Goal: Transaction & Acquisition: Download file/media

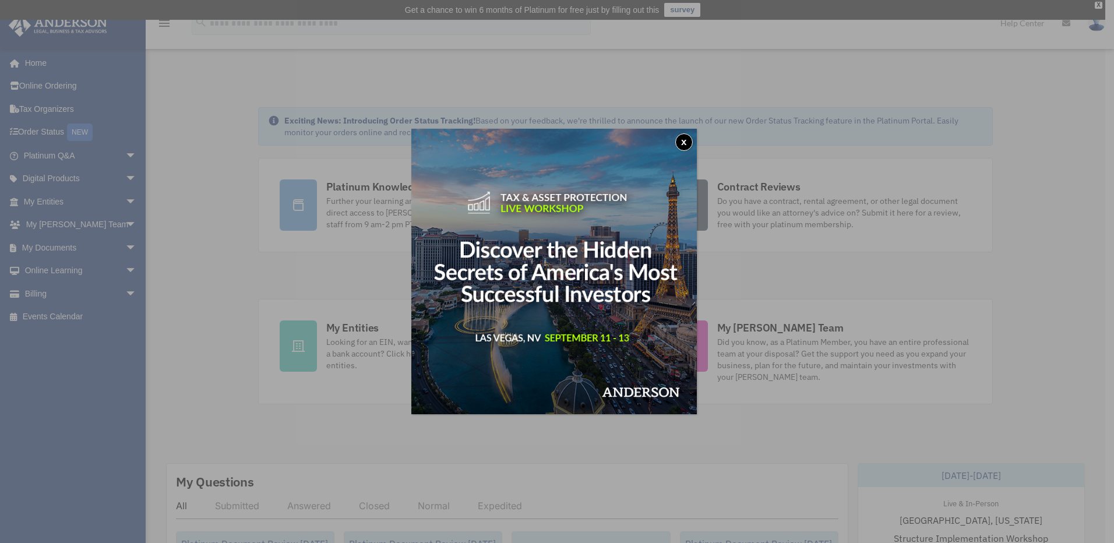
click at [688, 141] on button "x" at bounding box center [683, 141] width 17 height 17
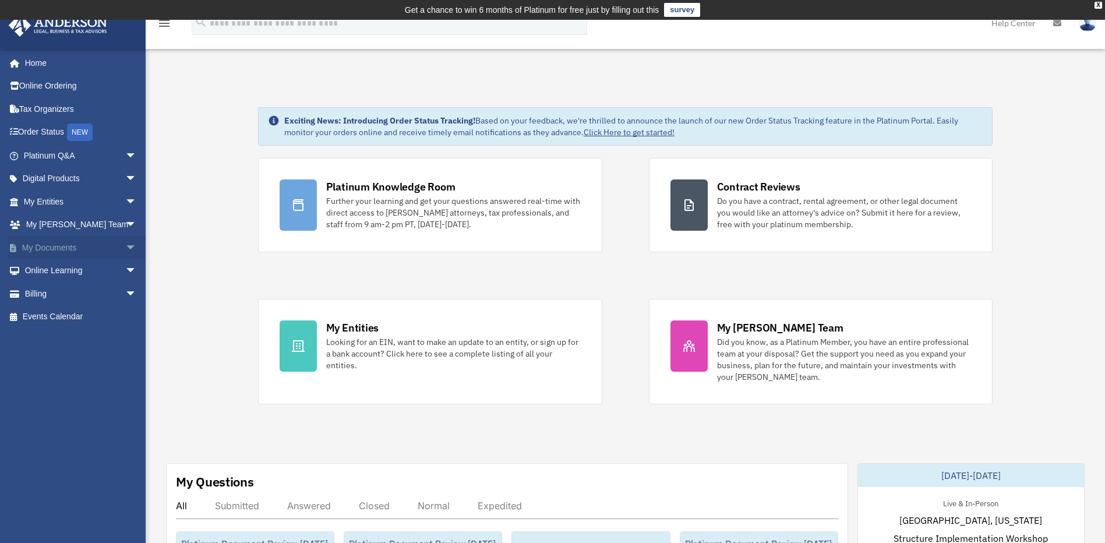
click at [125, 248] on span "arrow_drop_down" at bounding box center [136, 248] width 23 height 24
click at [75, 278] on link "Box" at bounding box center [85, 270] width 138 height 23
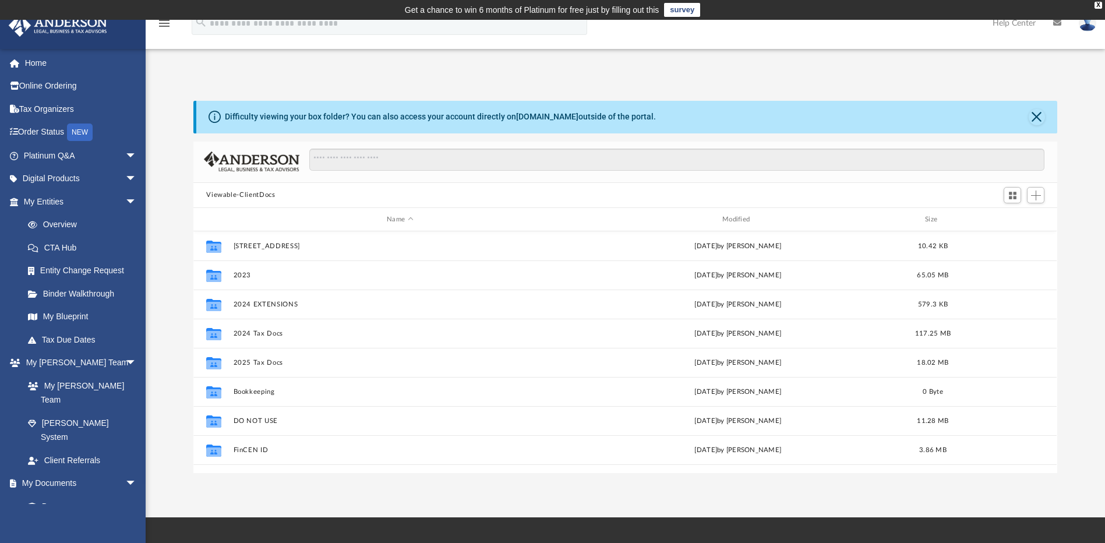
scroll to position [256, 855]
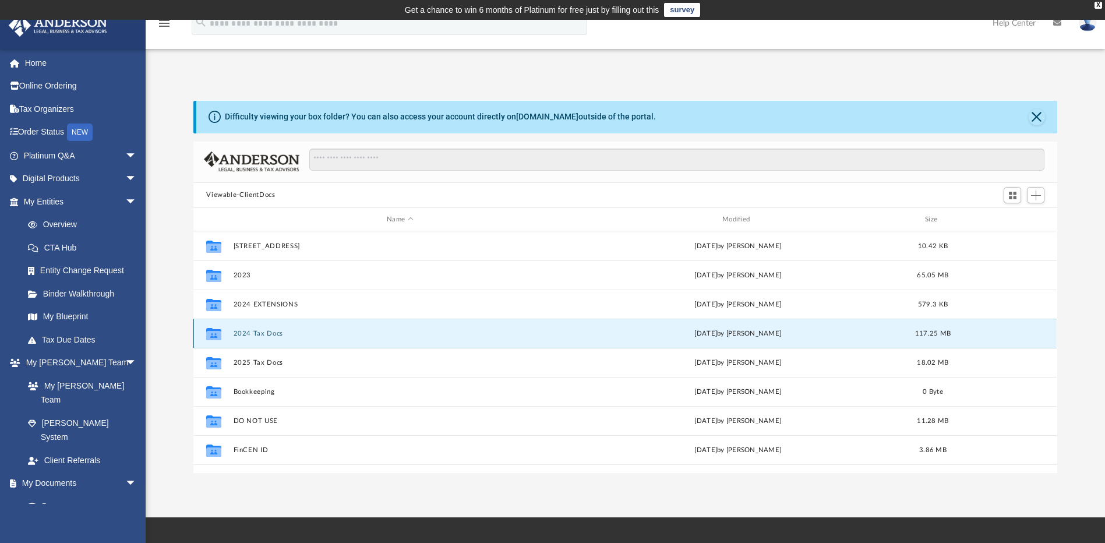
click at [258, 331] on button "2024 Tax Docs" at bounding box center [400, 334] width 333 height 8
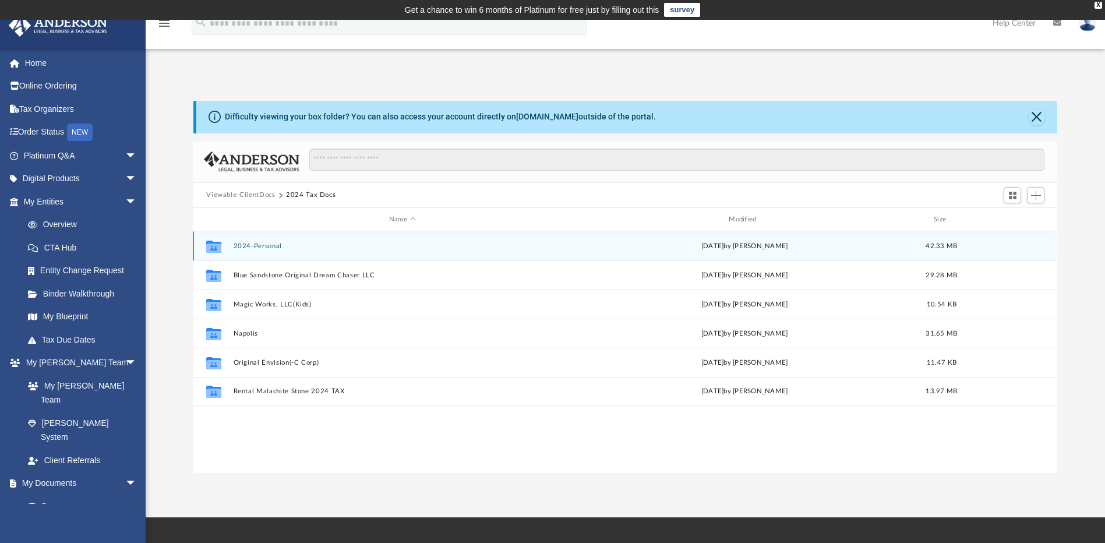
click at [259, 246] on button "2024-Personal" at bounding box center [402, 246] width 337 height 8
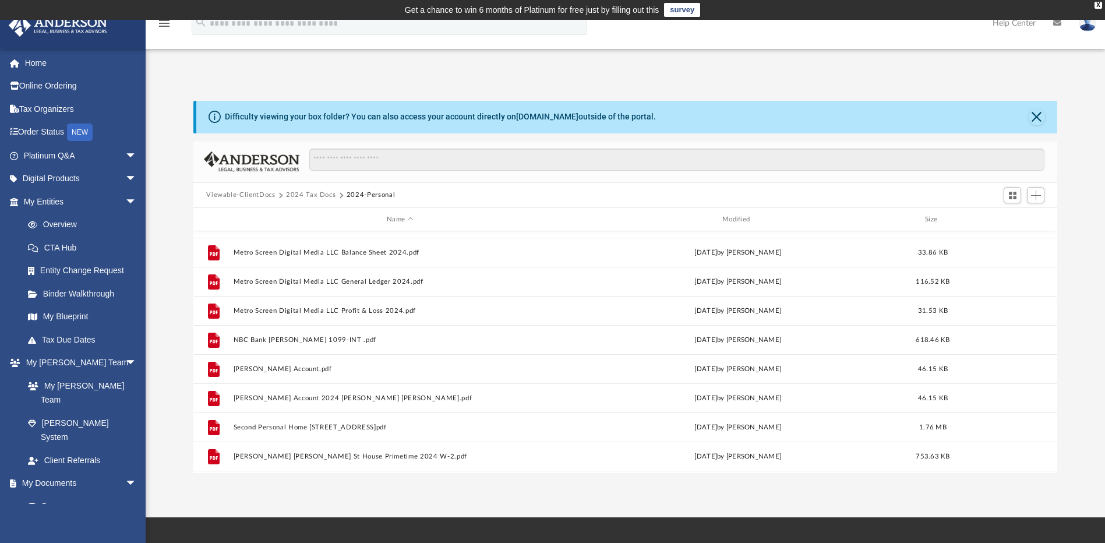
scroll to position [633, 0]
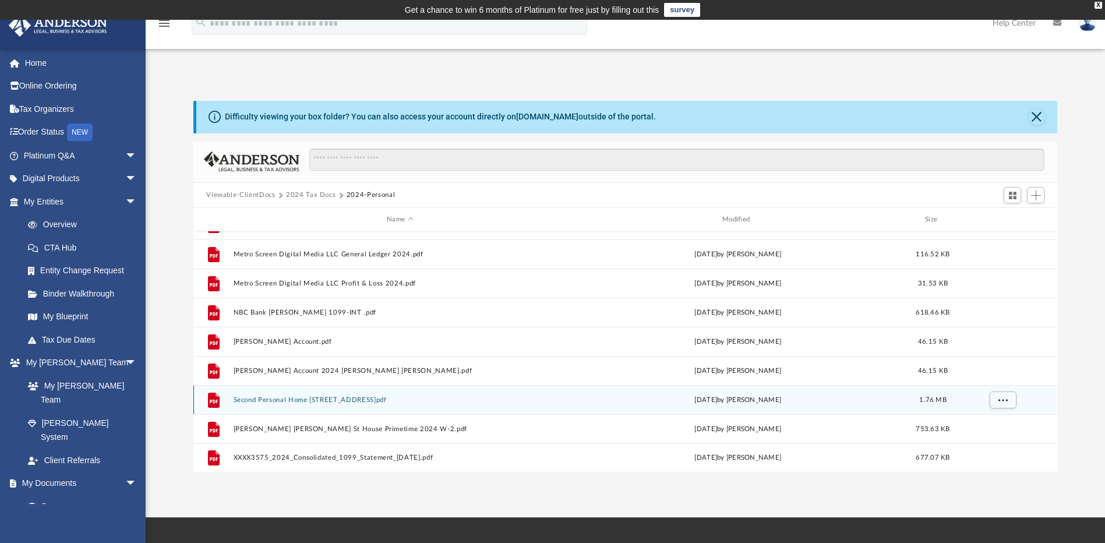
click at [350, 400] on button "Second Personal Home [STREET_ADDRESS]pdf" at bounding box center [400, 400] width 333 height 8
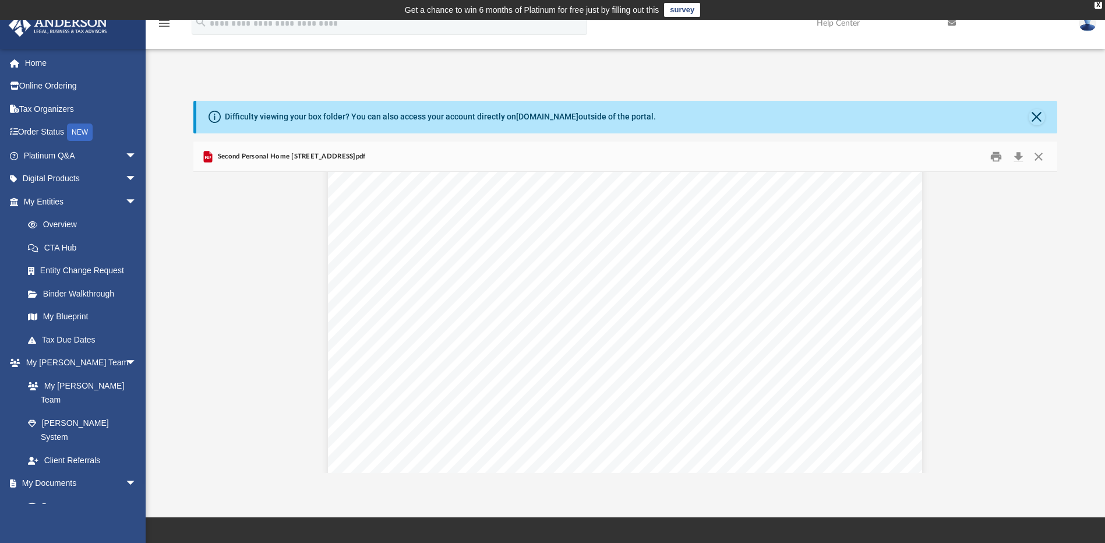
scroll to position [2816, 0]
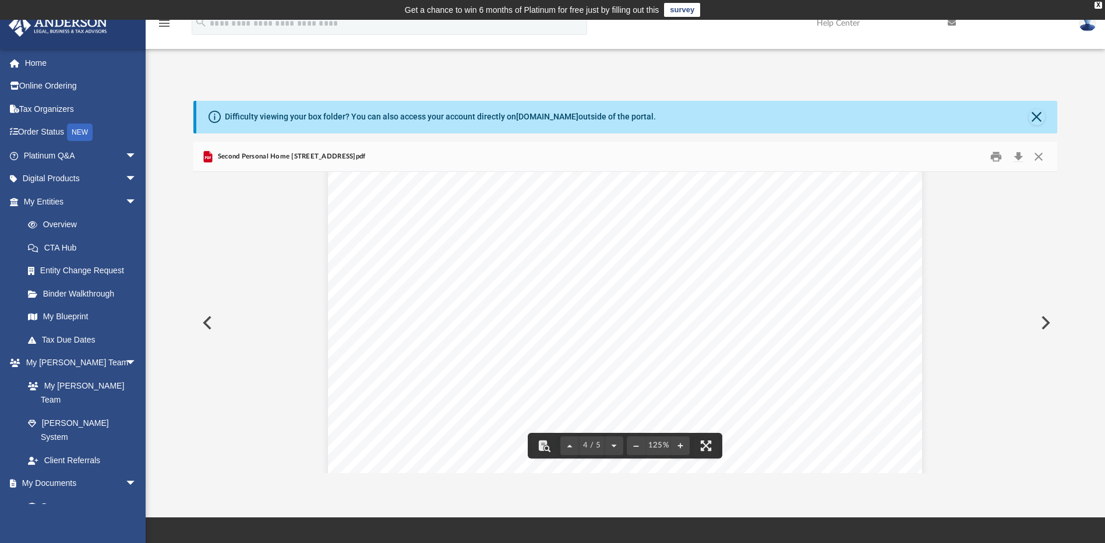
click at [1040, 325] on button "Preview" at bounding box center [1045, 323] width 26 height 33
click at [1047, 323] on button "Preview" at bounding box center [1045, 323] width 26 height 33
click at [201, 325] on button "Preview" at bounding box center [206, 323] width 26 height 33
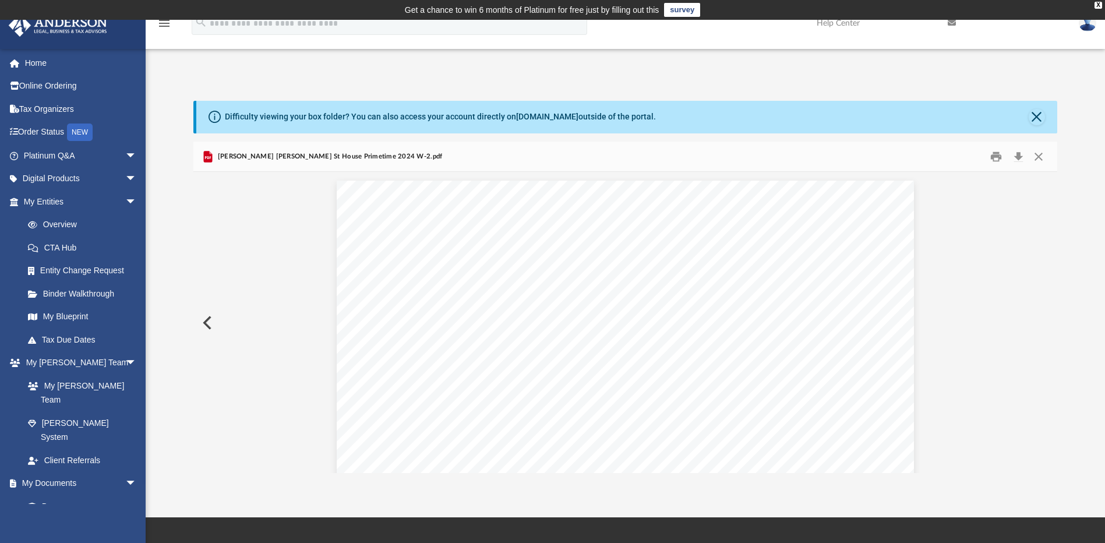
click at [201, 325] on button "Preview" at bounding box center [206, 323] width 26 height 33
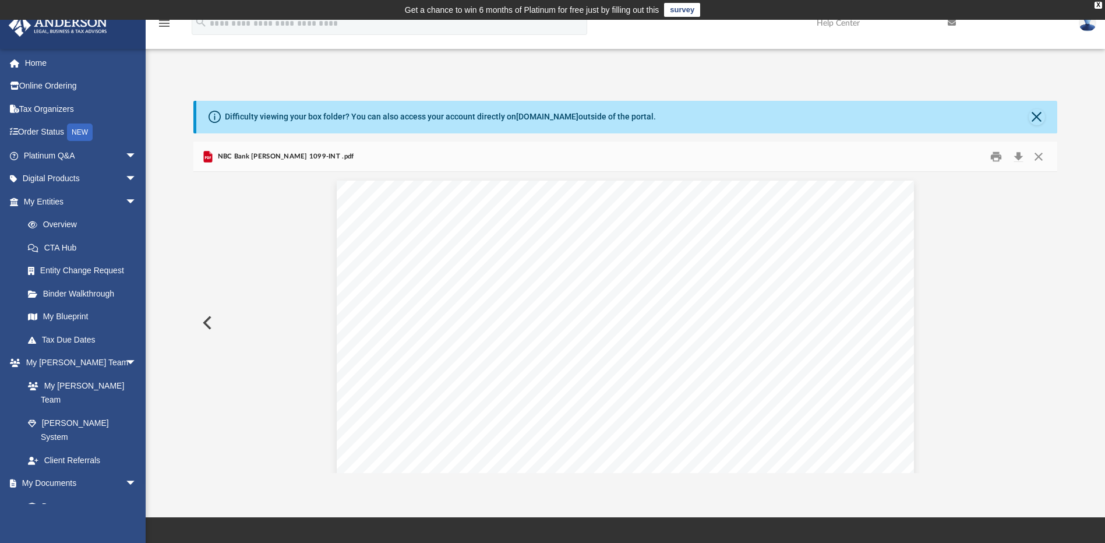
click at [201, 325] on button "Preview" at bounding box center [206, 323] width 26 height 33
click at [208, 326] on button "Preview" at bounding box center [206, 323] width 26 height 33
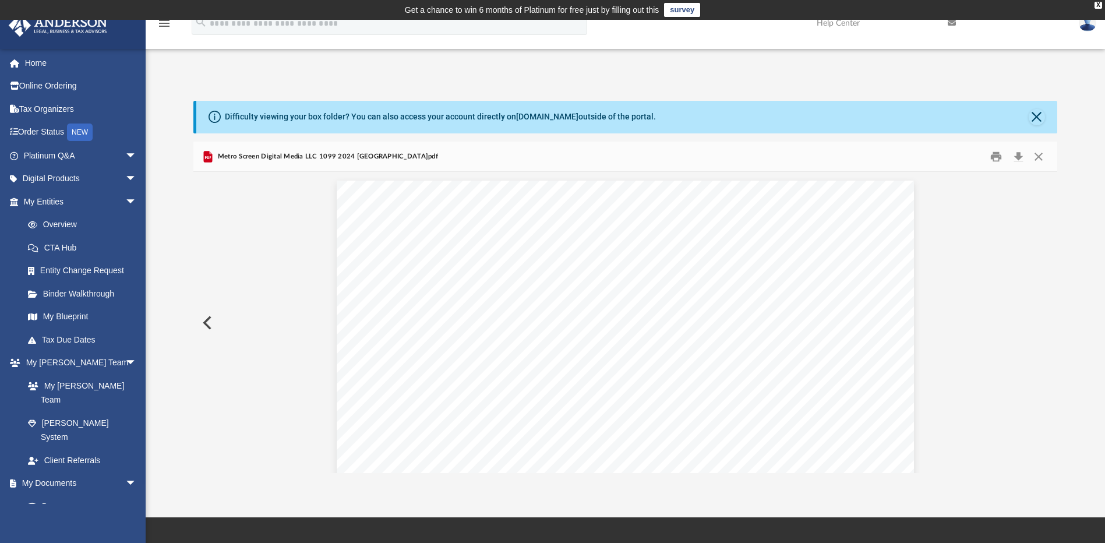
click at [208, 326] on button "Preview" at bounding box center [206, 323] width 26 height 33
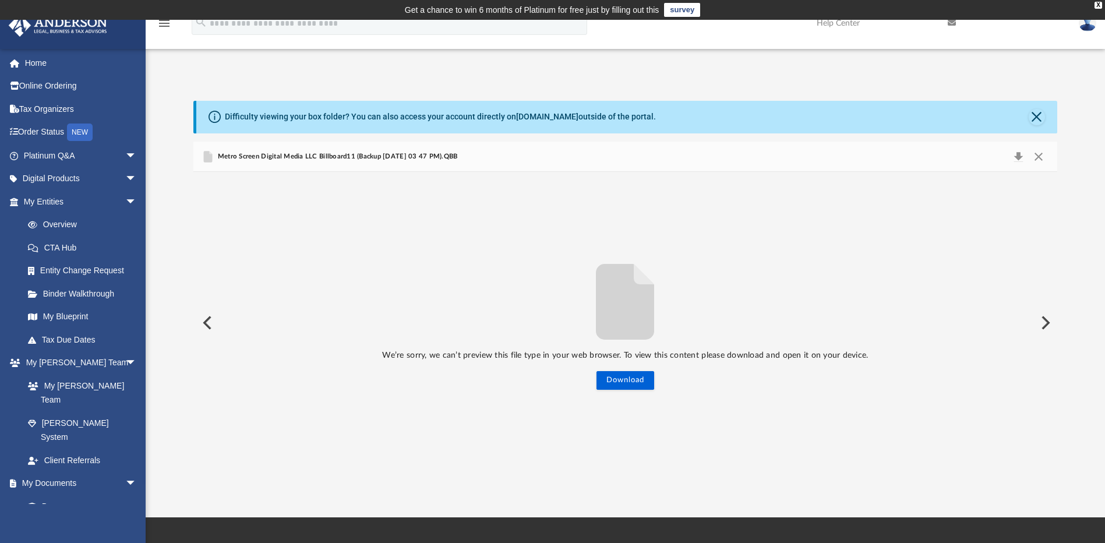
click at [215, 322] on button "Preview" at bounding box center [206, 323] width 26 height 33
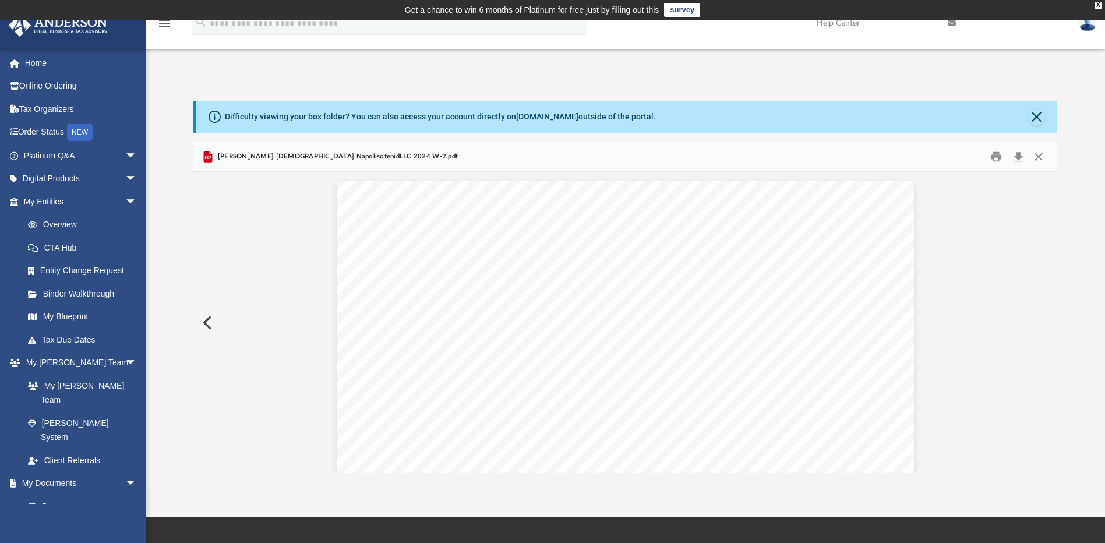
click at [215, 322] on button "Preview" at bounding box center [206, 323] width 26 height 33
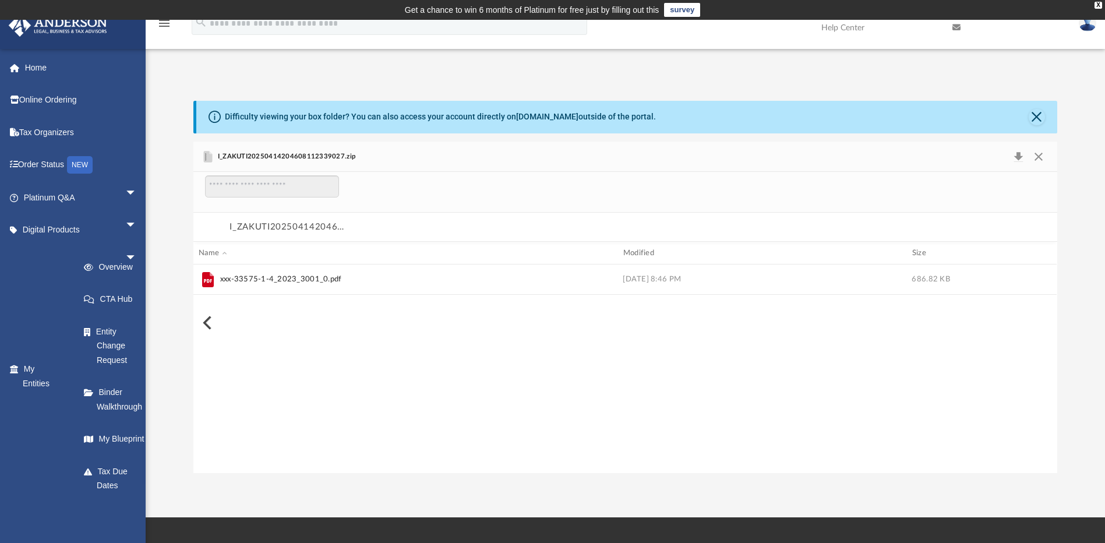
scroll to position [223, 855]
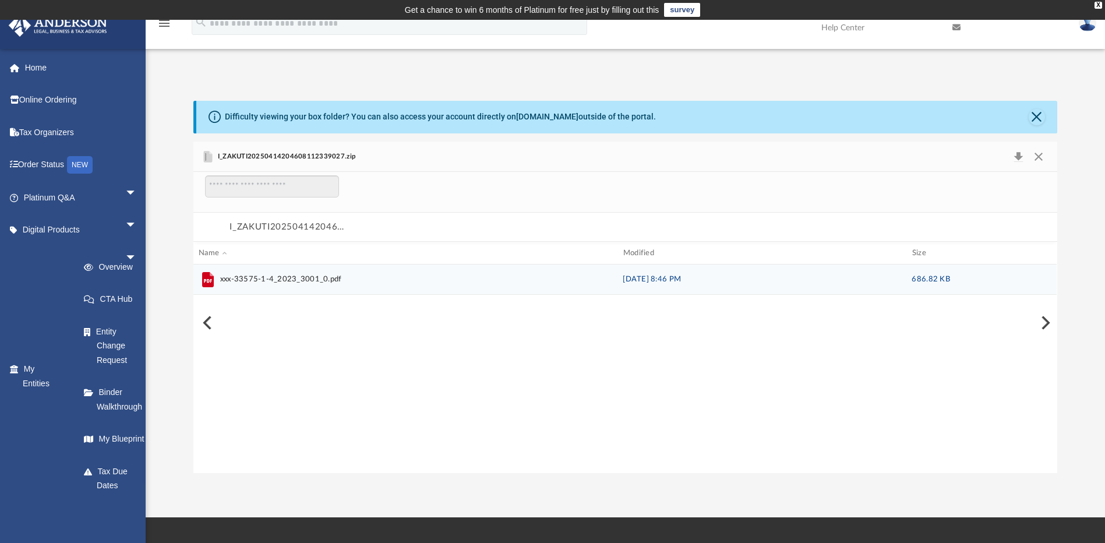
click at [262, 281] on span "xxx-33575-1-4_2023_3001_0.pdf" at bounding box center [281, 280] width 122 height 12
click at [239, 277] on span "xxx-33575-1-4_2023_3001_0.pdf" at bounding box center [281, 280] width 122 height 12
click at [203, 281] on icon "grid" at bounding box center [208, 279] width 12 height 15
click at [297, 280] on span "xxx-33575-1-4_2023_3001_0.pdf" at bounding box center [281, 280] width 122 height 12
click at [438, 284] on span "xxx-33575-1-4_2023_3001_0.pdf" at bounding box center [402, 279] width 407 height 19
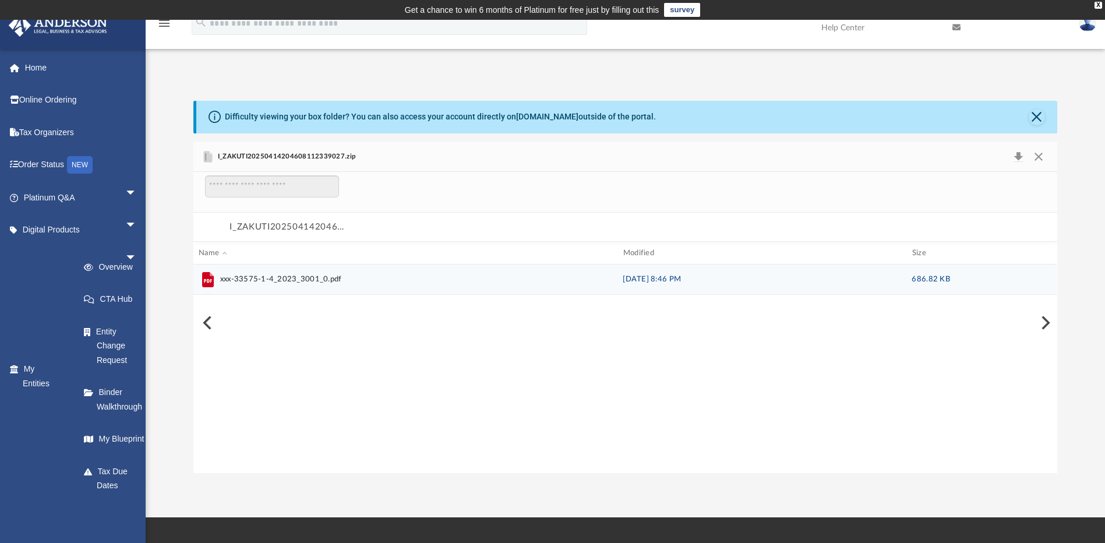
click at [438, 284] on span "xxx-33575-1-4_2023_3001_0.pdf" at bounding box center [402, 279] width 407 height 19
click at [210, 278] on icon "grid" at bounding box center [208, 279] width 12 height 15
drag, startPoint x: 210, startPoint y: 278, endPoint x: 299, endPoint y: 275, distance: 89.2
click at [299, 275] on span "xxx-33575-1-4_2023_3001_0.pdf" at bounding box center [281, 280] width 122 height 12
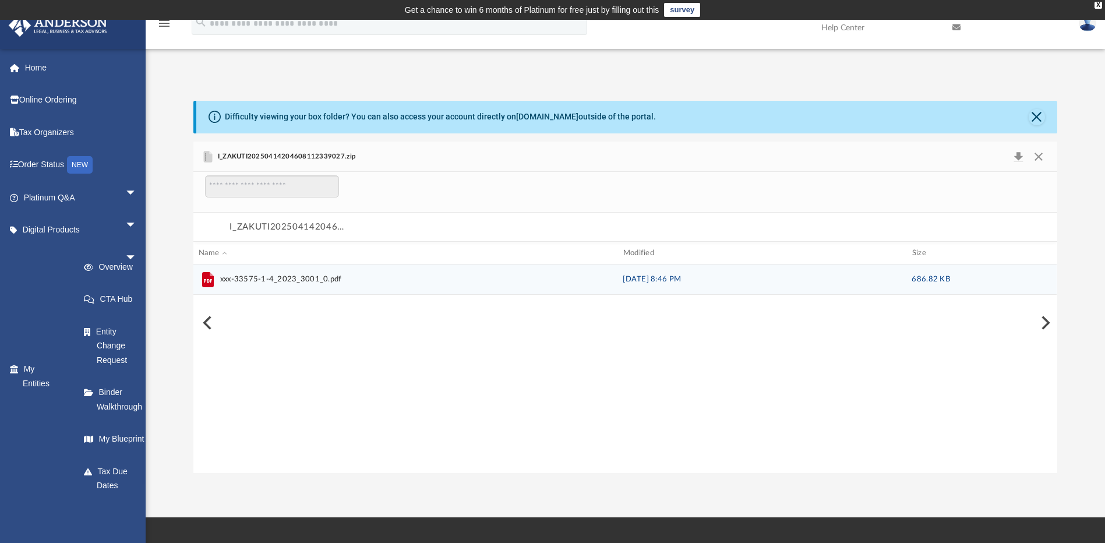
click at [316, 274] on span "xxx-33575-1-4_2023_3001_0.pdf" at bounding box center [281, 280] width 122 height 12
click at [260, 284] on span "xxx-33575-1-4_2023_3001_0.pdf" at bounding box center [281, 280] width 122 height 12
drag, startPoint x: 260, startPoint y: 284, endPoint x: 201, endPoint y: 281, distance: 58.9
click at [201, 281] on icon "grid" at bounding box center [208, 279] width 19 height 19
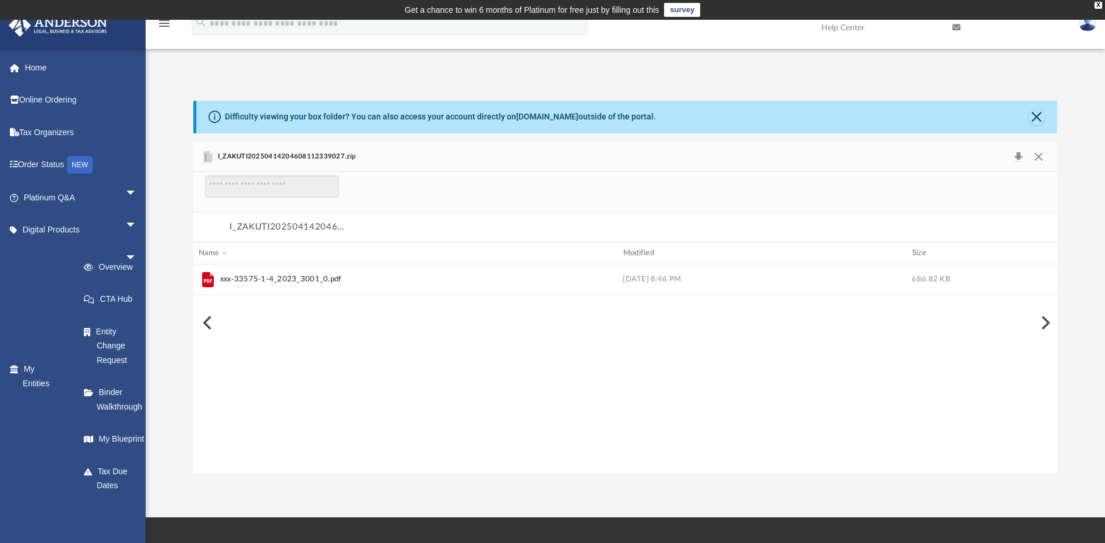
click at [207, 326] on button "Preview" at bounding box center [206, 323] width 26 height 33
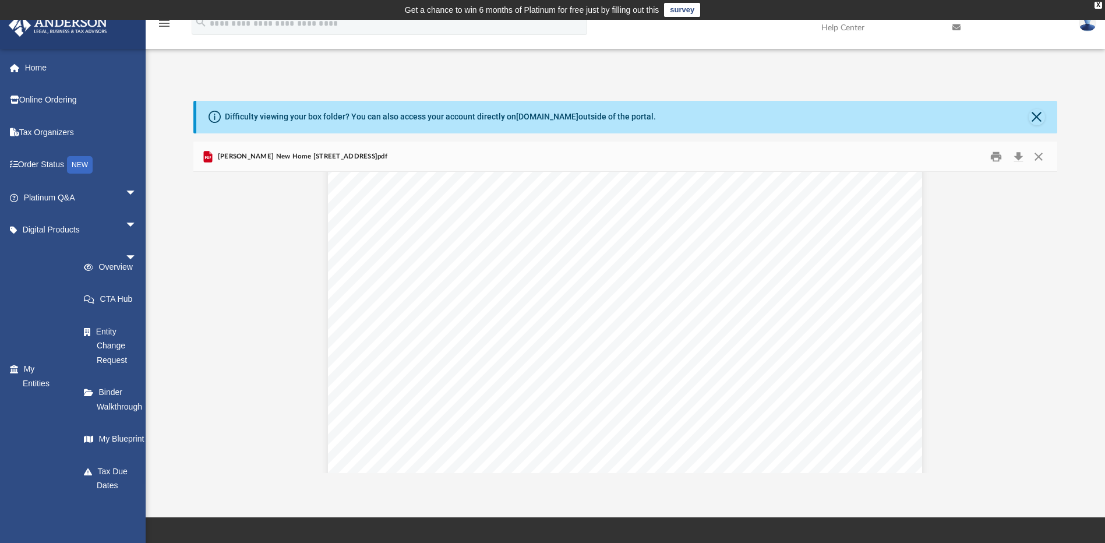
scroll to position [1593, 0]
